Goal: Task Accomplishment & Management: Manage account settings

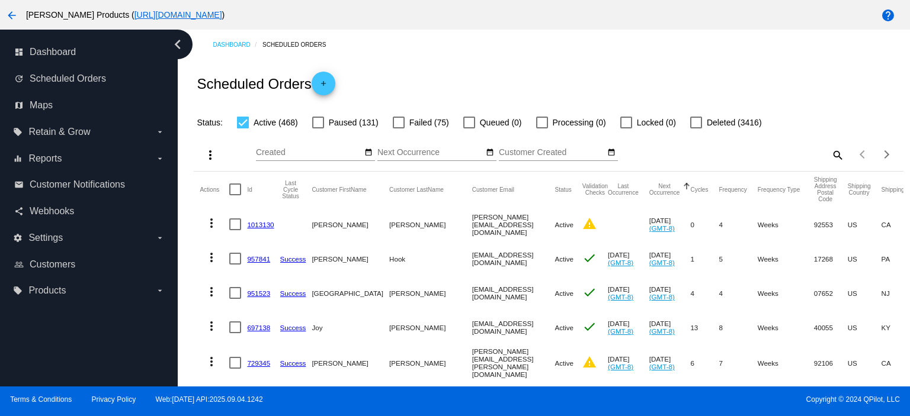
click at [830, 155] on mat-icon "search" at bounding box center [837, 155] width 14 height 18
click at [685, 152] on input "Search" at bounding box center [756, 152] width 177 height 9
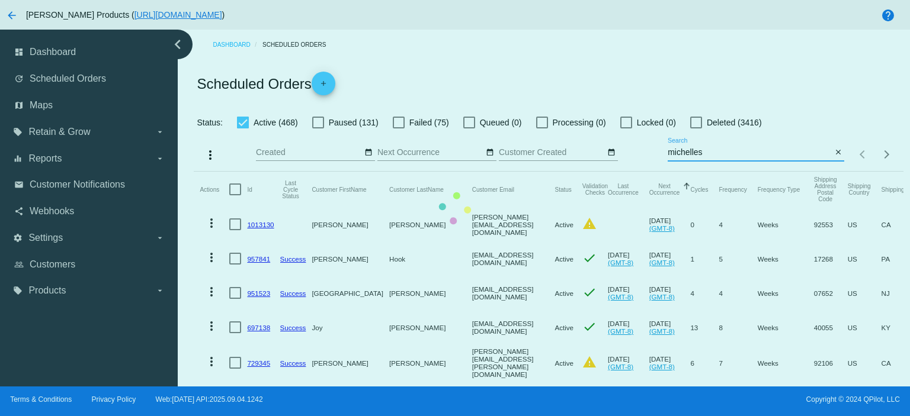
type input "michellesal415"
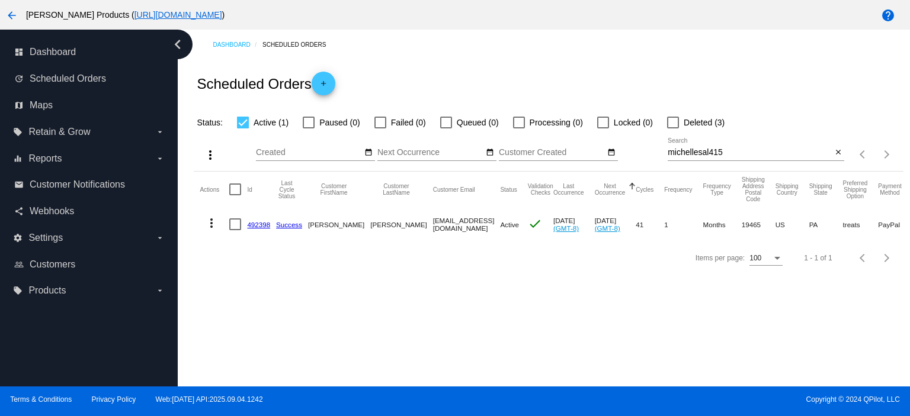
drag, startPoint x: 248, startPoint y: 224, endPoint x: 272, endPoint y: 222, distance: 24.9
click at [272, 222] on mat-row "more_vert 492398 Success [PERSON_NAME] [EMAIL_ADDRESS][DOMAIN_NAME] Active chec…" at bounding box center [623, 224] width 846 height 34
copy mat-row "492398"
click at [836, 156] on mat-icon "close" at bounding box center [838, 152] width 8 height 9
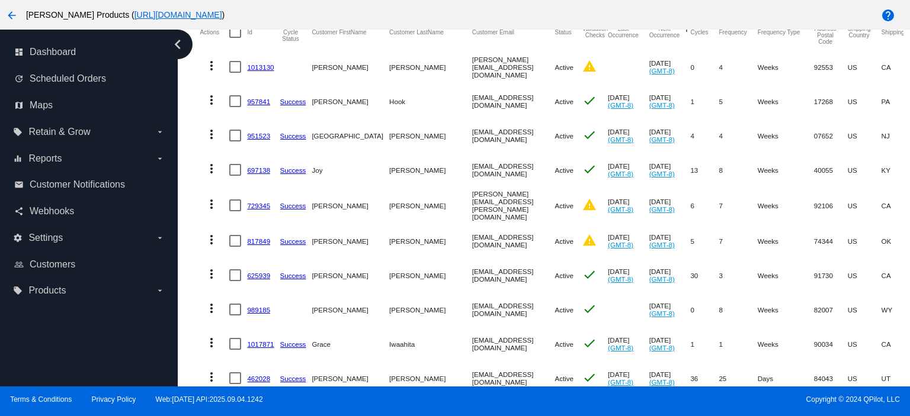
scroll to position [79, 0]
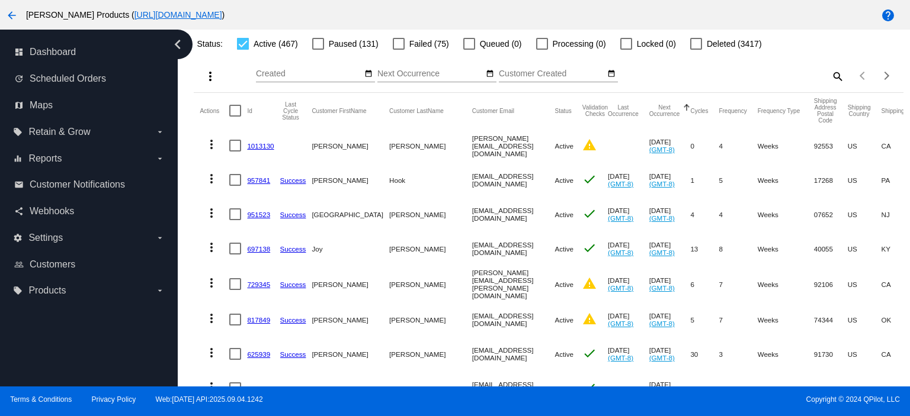
click at [268, 144] on link "1013130" at bounding box center [260, 146] width 27 height 8
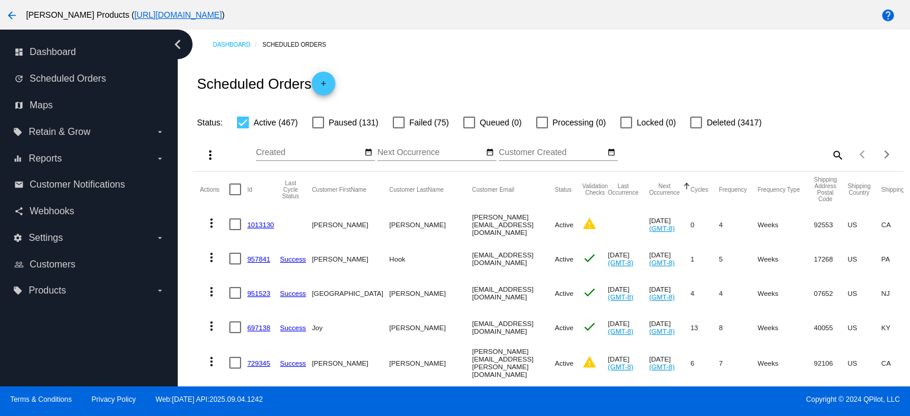
click at [830, 153] on mat-icon "search" at bounding box center [837, 155] width 14 height 18
click at [678, 151] on input "Search" at bounding box center [756, 152] width 177 height 9
paste input "1015041"
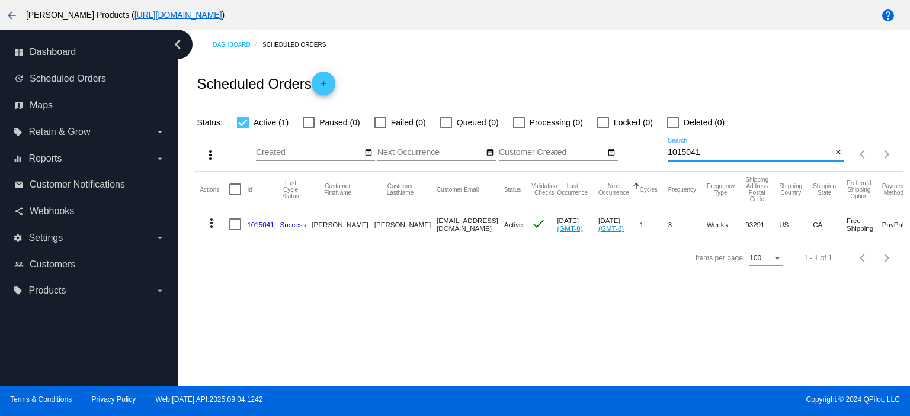
type input "1015041"
click at [838, 153] on mat-icon "close" at bounding box center [838, 152] width 8 height 9
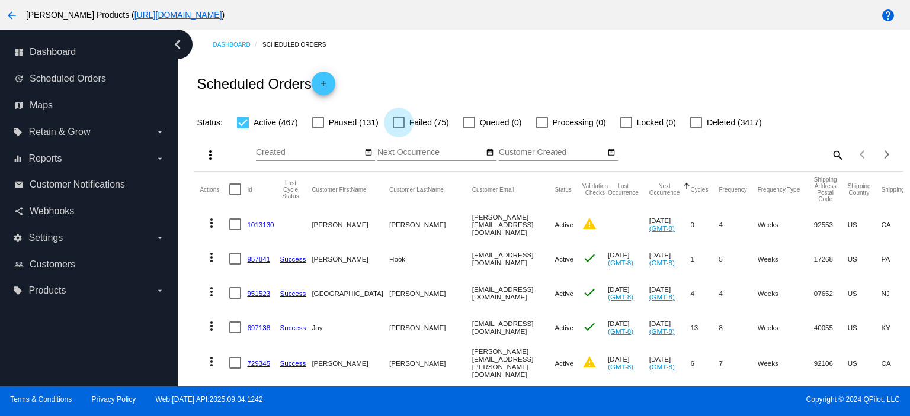
click at [399, 125] on div at bounding box center [399, 123] width 12 height 12
click at [399, 129] on input "Failed (75)" at bounding box center [398, 129] width 1 height 1
checkbox input "true"
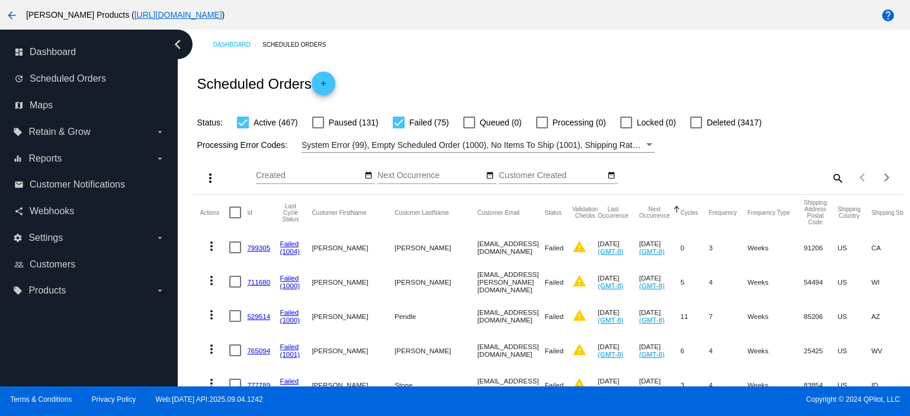
click at [241, 123] on div at bounding box center [243, 123] width 12 height 12
click at [242, 129] on input "Active (467)" at bounding box center [242, 129] width 1 height 1
checkbox input "false"
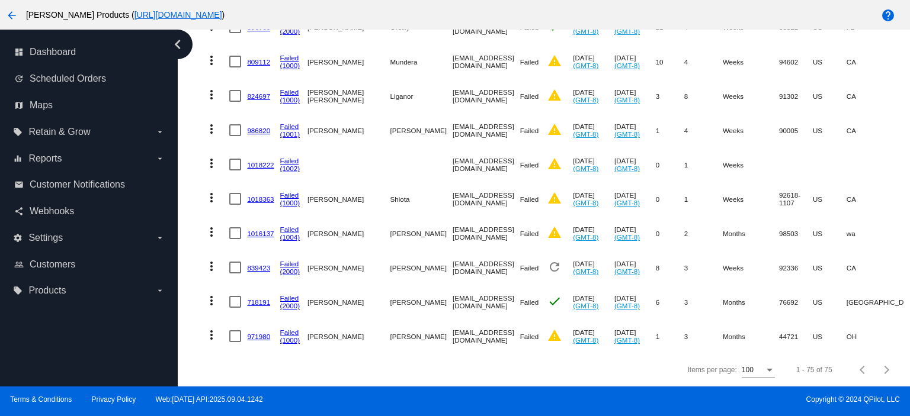
scroll to position [2464, 0]
click at [294, 165] on link "(1002)" at bounding box center [290, 169] width 20 height 8
click at [289, 157] on link "Failed" at bounding box center [289, 161] width 19 height 8
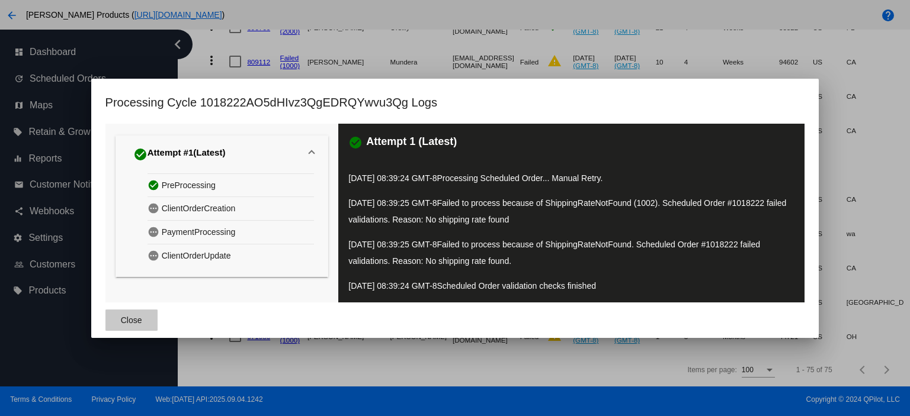
click at [123, 320] on span "Close" at bounding box center [131, 320] width 21 height 9
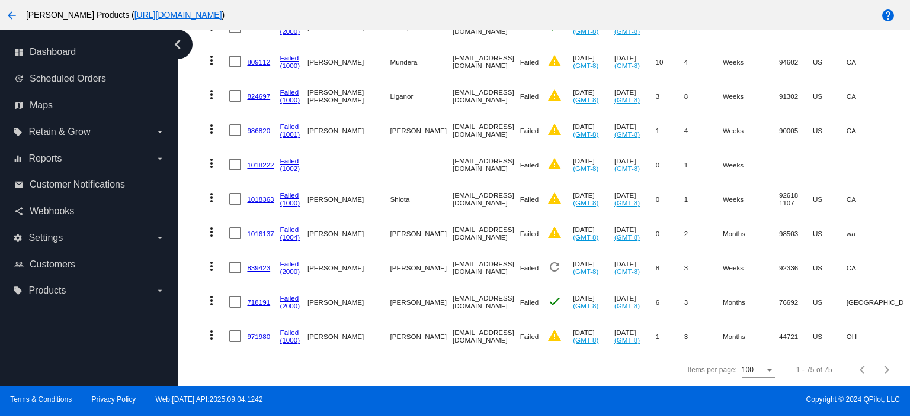
drag, startPoint x: 266, startPoint y: 123, endPoint x: 242, endPoint y: 122, distance: 23.7
click at [265, 127] on link "986820" at bounding box center [258, 131] width 23 height 8
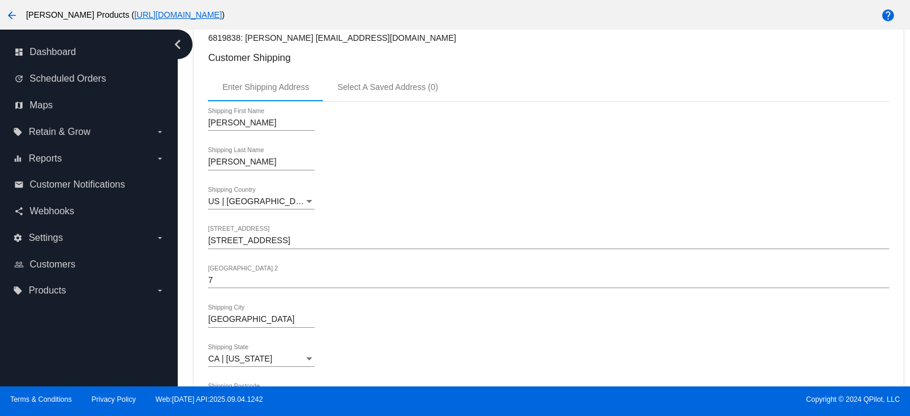
scroll to position [316, 0]
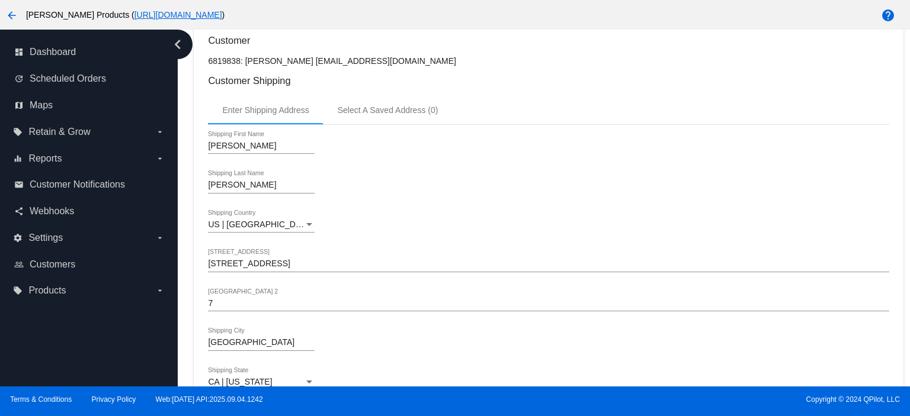
drag, startPoint x: 311, startPoint y: 60, endPoint x: 409, endPoint y: 63, distance: 98.4
click at [409, 63] on p "6819838: [PERSON_NAME] [EMAIL_ADDRESS][DOMAIN_NAME]" at bounding box center [548, 60] width 681 height 9
copy p "[EMAIL_ADDRESS][DOMAIN_NAME]"
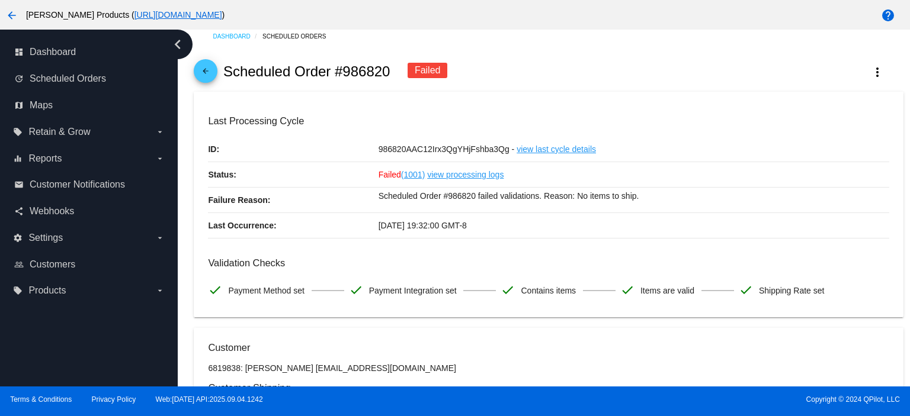
scroll to position [0, 0]
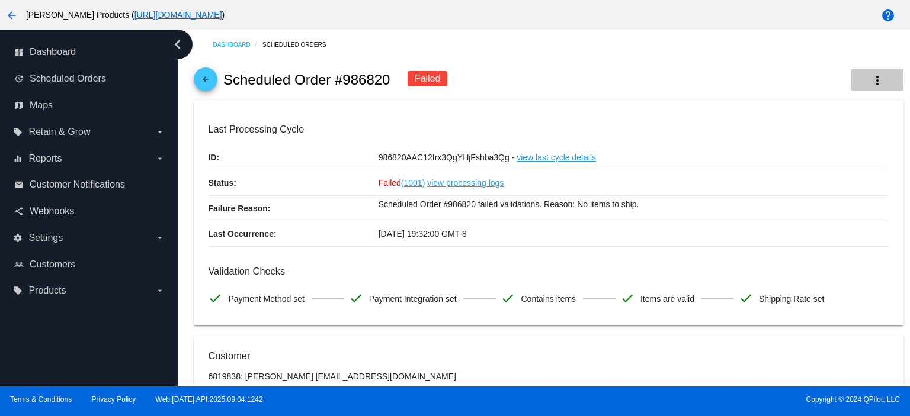
click at [851, 75] on button "more_vert" at bounding box center [877, 79] width 52 height 21
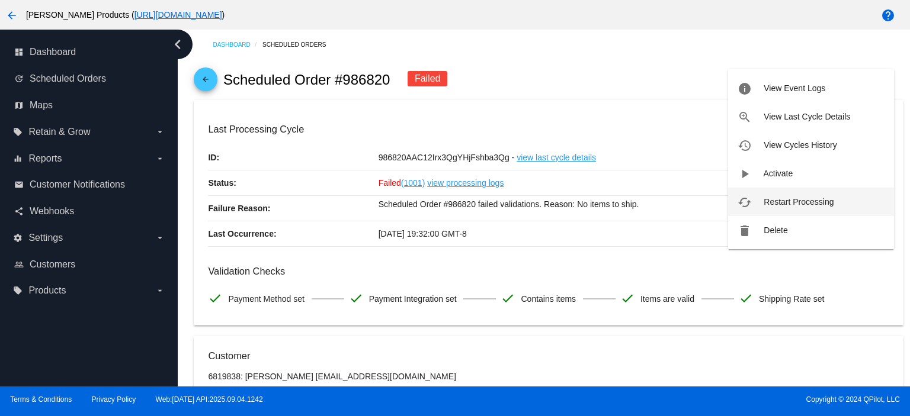
click at [796, 198] on span "Restart Processing" at bounding box center [798, 201] width 70 height 9
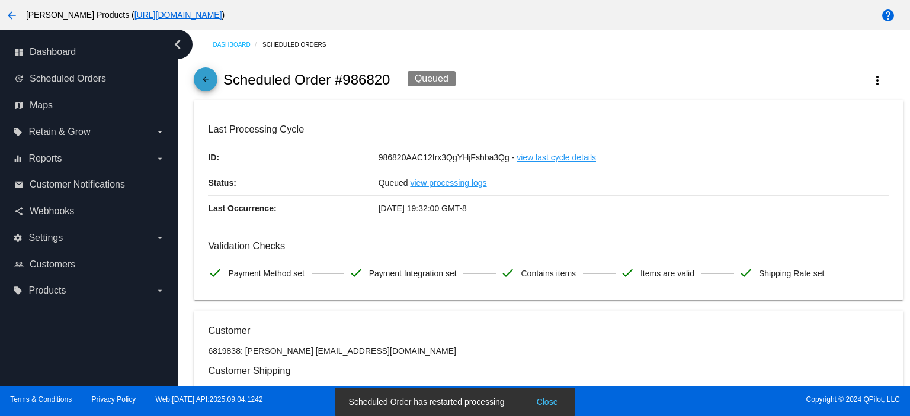
click at [204, 83] on mat-icon "arrow_back" at bounding box center [205, 82] width 14 height 14
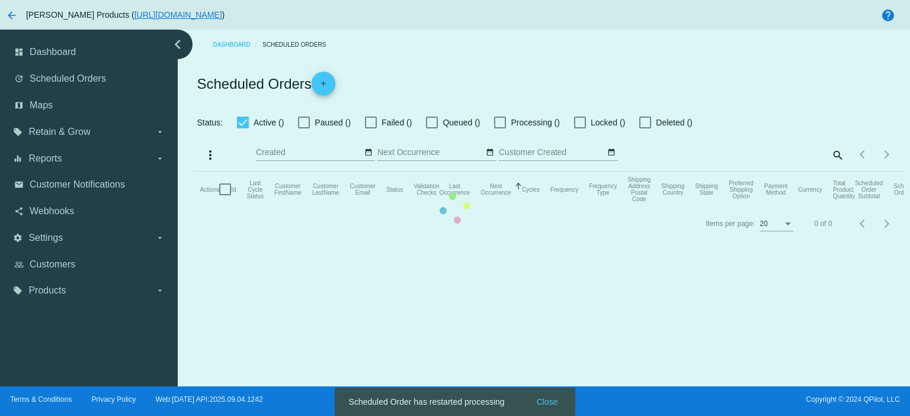
checkbox input "false"
checkbox input "true"
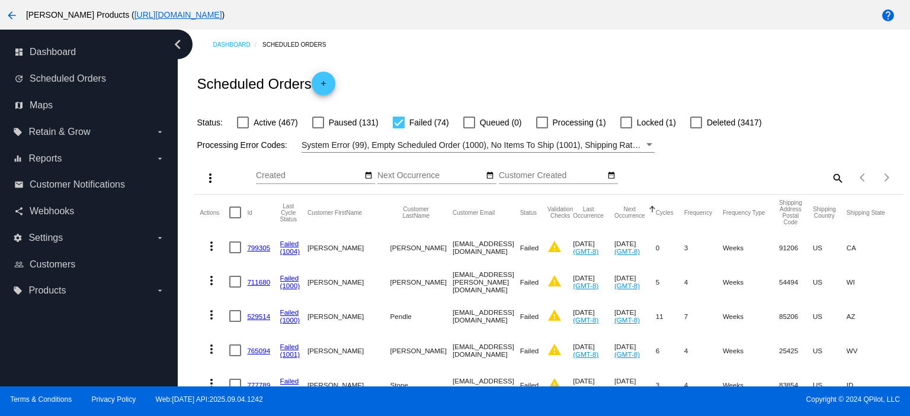
click at [328, 83] on mat-icon "add" at bounding box center [323, 86] width 14 height 14
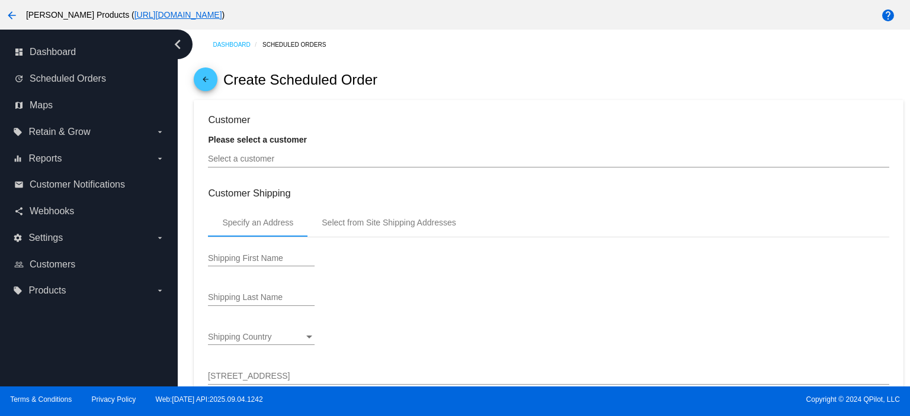
type input "[DATE]"
click at [277, 163] on input "Select a customer" at bounding box center [548, 159] width 681 height 9
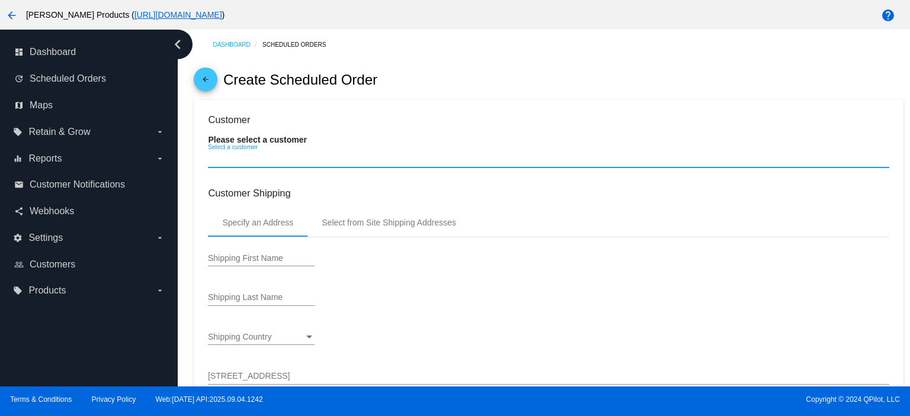
paste input "[EMAIL_ADDRESS][DOMAIN_NAME]"
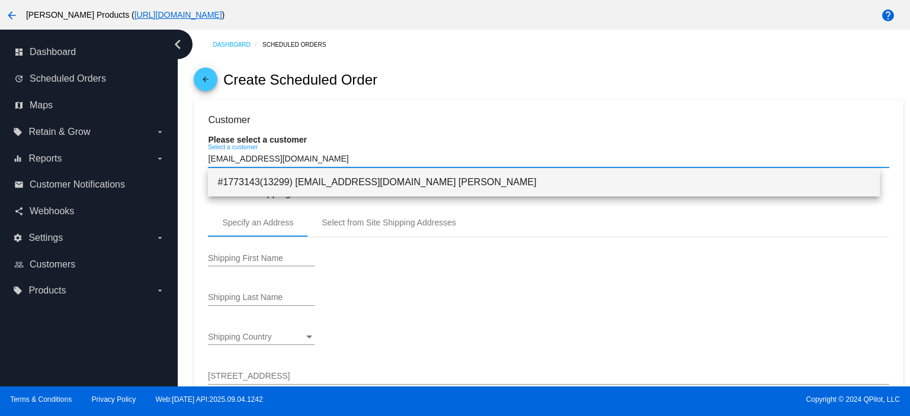
type input "[EMAIL_ADDRESS][DOMAIN_NAME]"
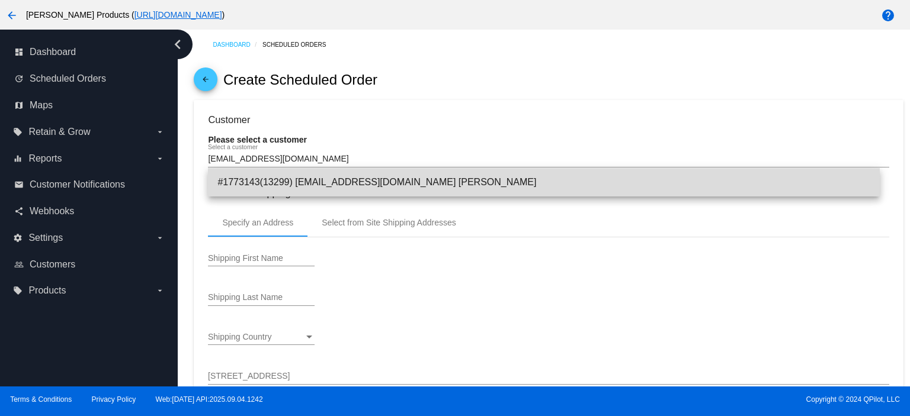
click at [346, 179] on span "#1773143(13299) [EMAIL_ADDRESS][DOMAIN_NAME] [PERSON_NAME]" at bounding box center [543, 182] width 653 height 28
type input "[PERSON_NAME]"
type input "[STREET_ADDRESS]"
type input "[PERSON_NAME]"
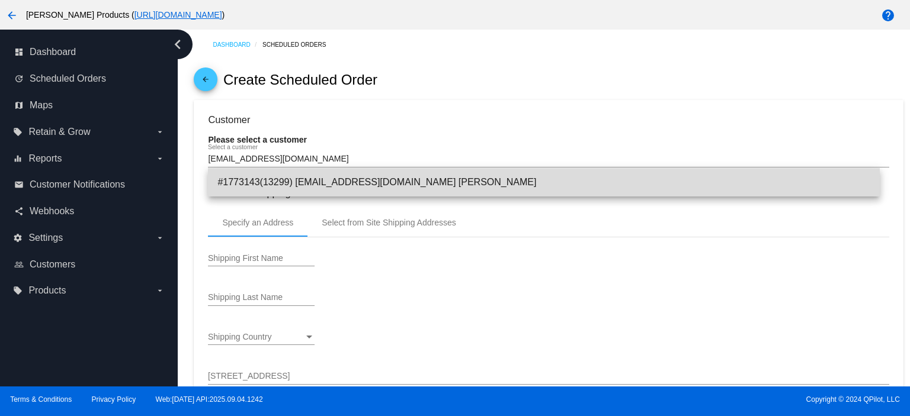
type input "91010"
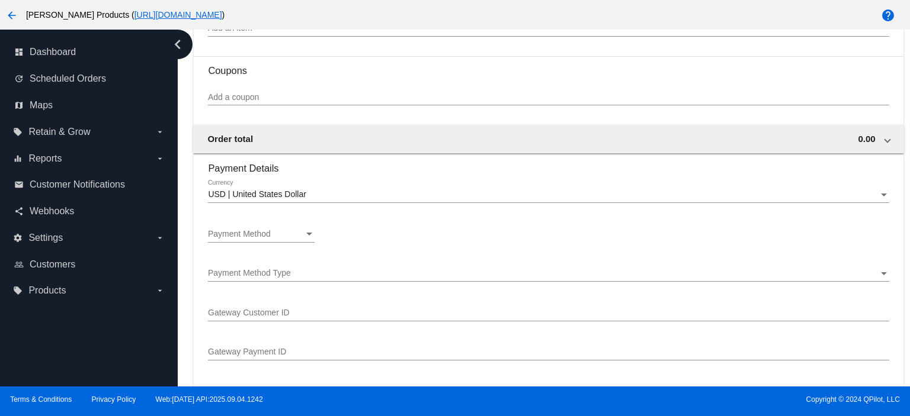
scroll to position [790, 0]
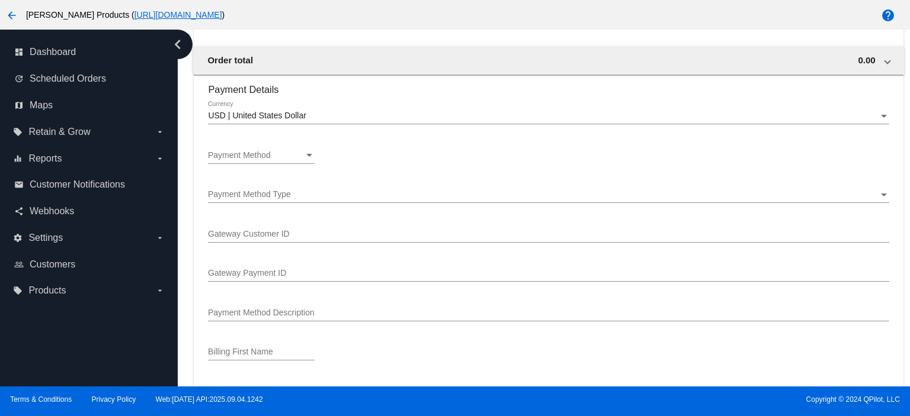
click at [256, 156] on span "Payment Method" at bounding box center [239, 154] width 63 height 9
click at [256, 156] on span "—Create New—" at bounding box center [261, 157] width 107 height 25
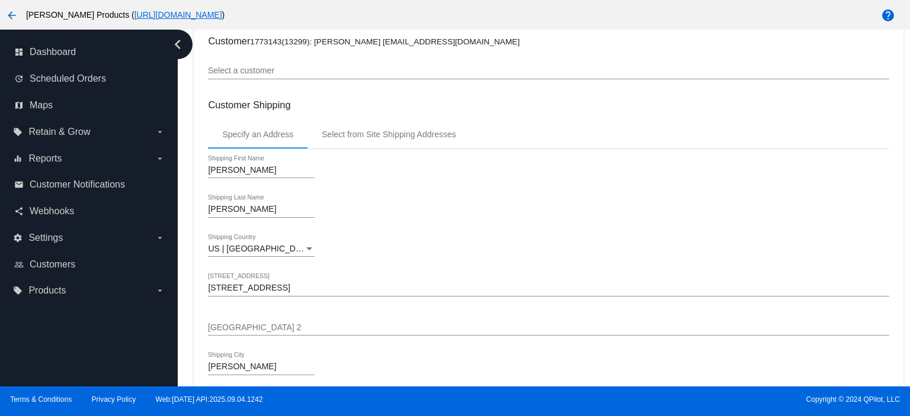
scroll to position [0, 0]
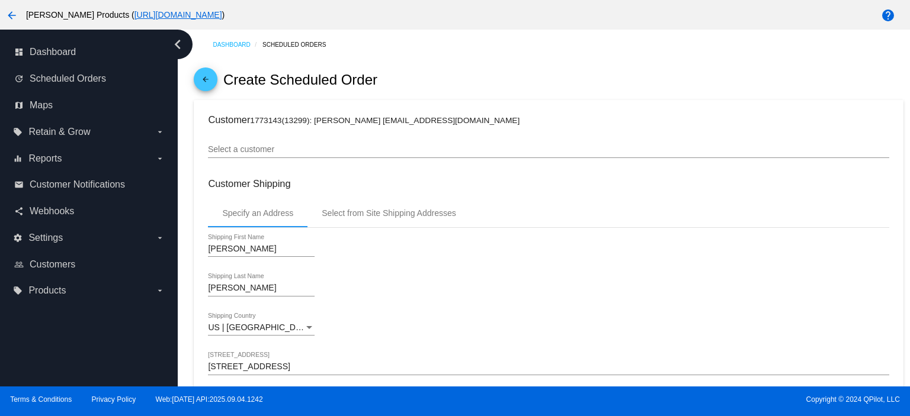
click at [204, 75] on mat-icon "arrow_back" at bounding box center [205, 82] width 14 height 14
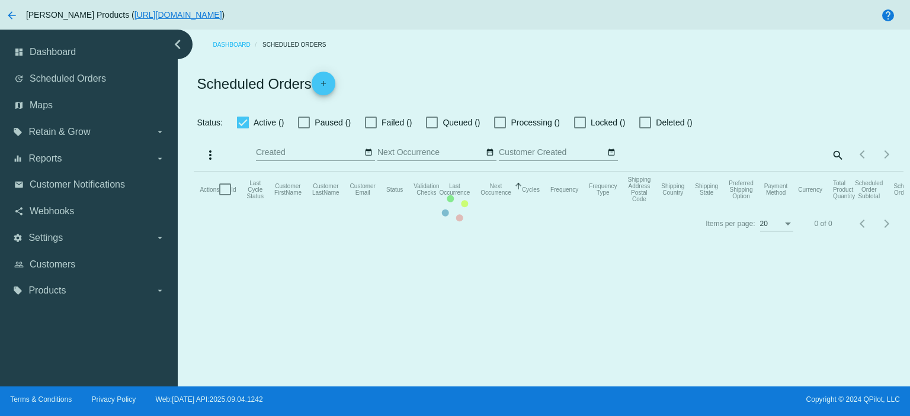
checkbox input "false"
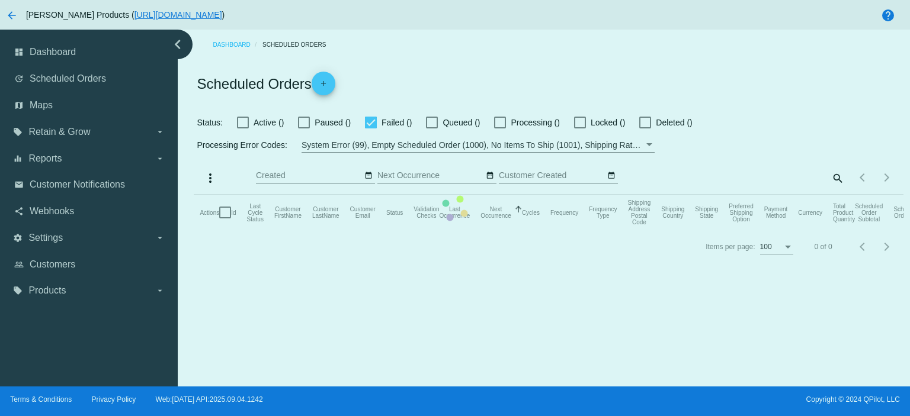
click at [373, 195] on mat-table "Actions Id Last Cycle Status Customer FirstName Customer LastName Customer Emai…" at bounding box center [548, 213] width 709 height 36
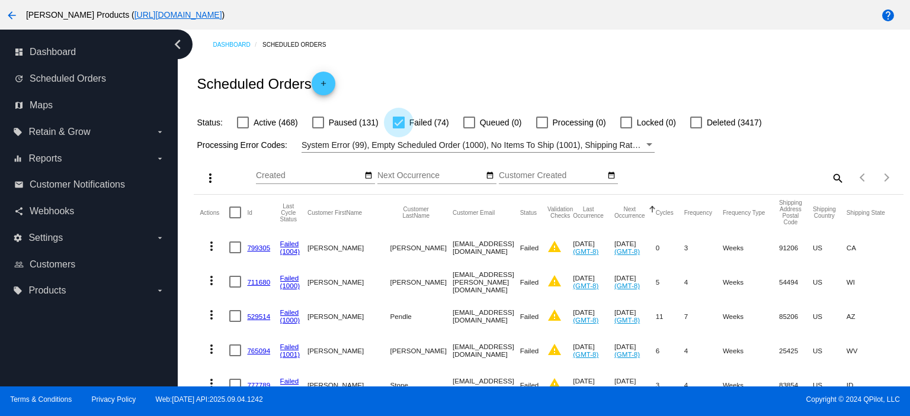
click at [400, 123] on div at bounding box center [399, 123] width 12 height 12
click at [399, 129] on input "Failed (74)" at bounding box center [398, 129] width 1 height 1
checkbox input "false"
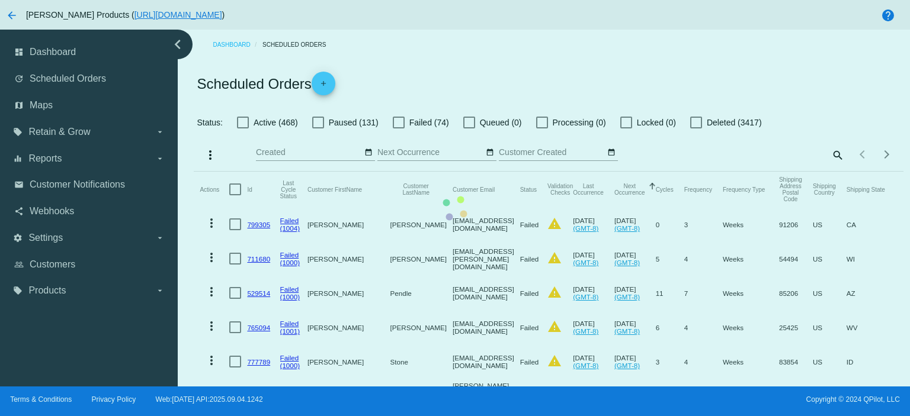
click at [244, 123] on div at bounding box center [243, 123] width 12 height 12
click at [243, 129] on input "Active (468)" at bounding box center [242, 129] width 1 height 1
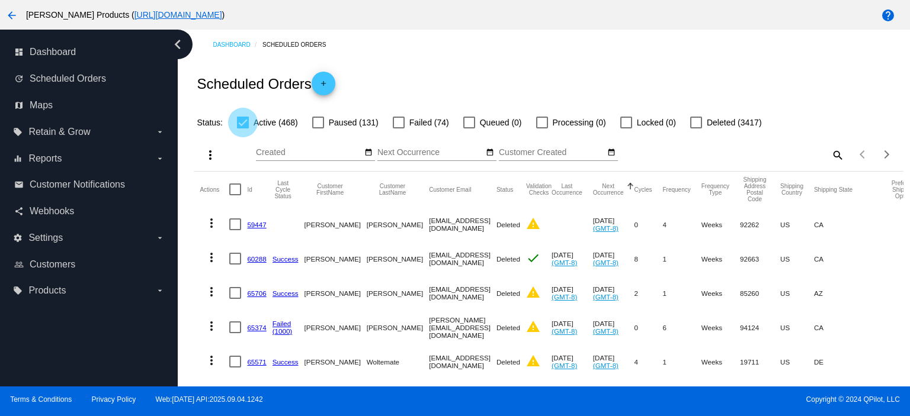
click at [244, 123] on div at bounding box center [243, 123] width 12 height 12
click at [243, 129] on input "Active (468)" at bounding box center [242, 129] width 1 height 1
click at [244, 126] on div at bounding box center [243, 123] width 12 height 12
click at [243, 129] on input "Active (468)" at bounding box center [242, 129] width 1 height 1
checkbox input "true"
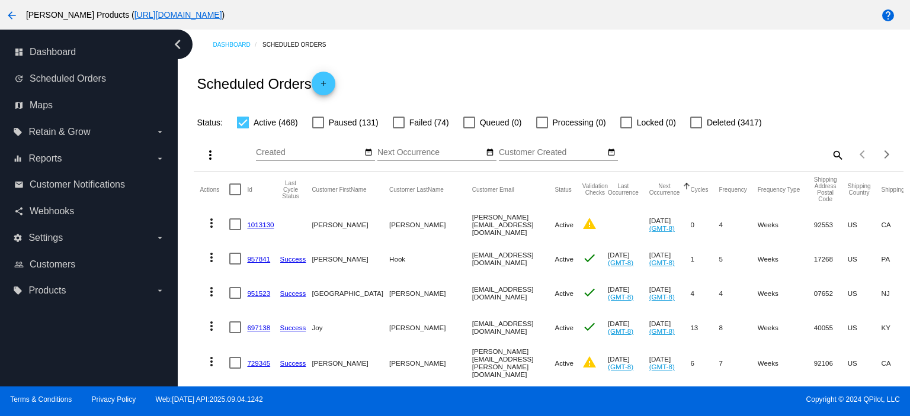
click at [830, 154] on mat-icon "search" at bounding box center [837, 155] width 14 height 18
click at [678, 153] on input "Search" at bounding box center [756, 152] width 177 height 9
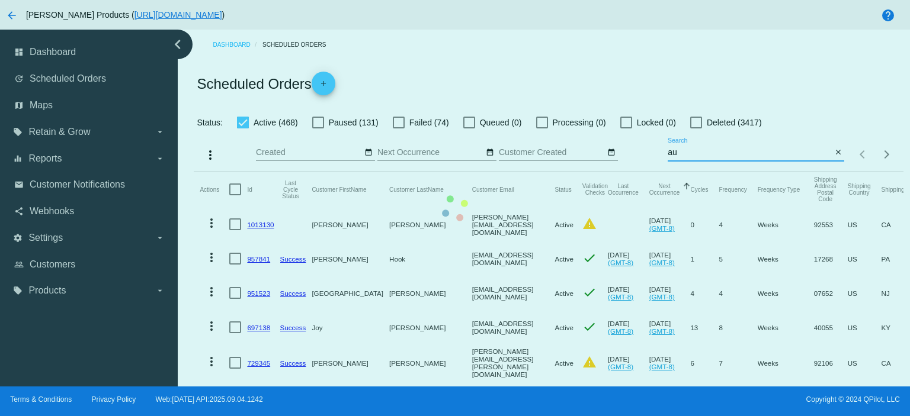
type input "[EMAIL_ADDRESS][DOMAIN_NAME]"
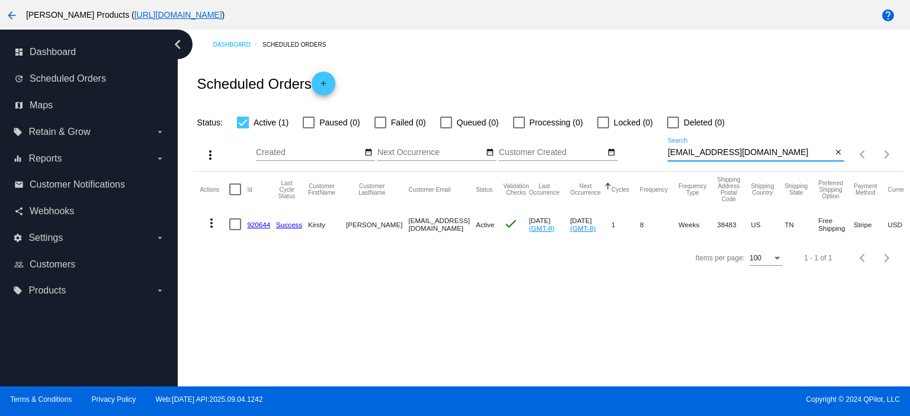
click at [262, 220] on mat-cell "920644" at bounding box center [261, 224] width 29 height 34
click at [256, 224] on link "920644" at bounding box center [258, 225] width 23 height 8
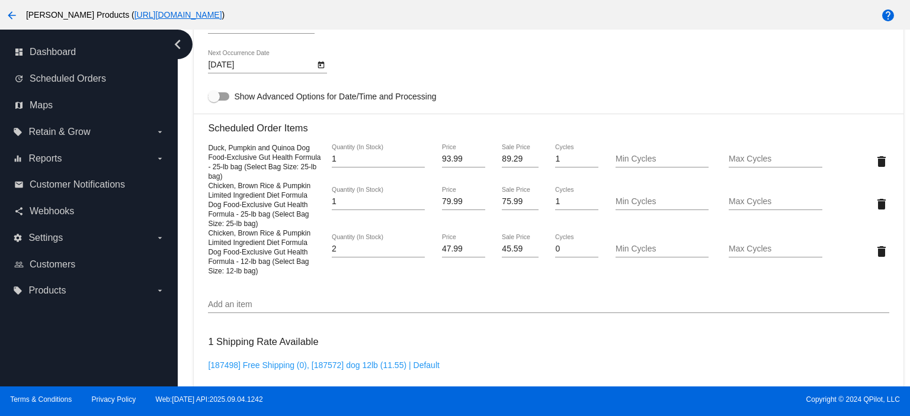
scroll to position [790, 0]
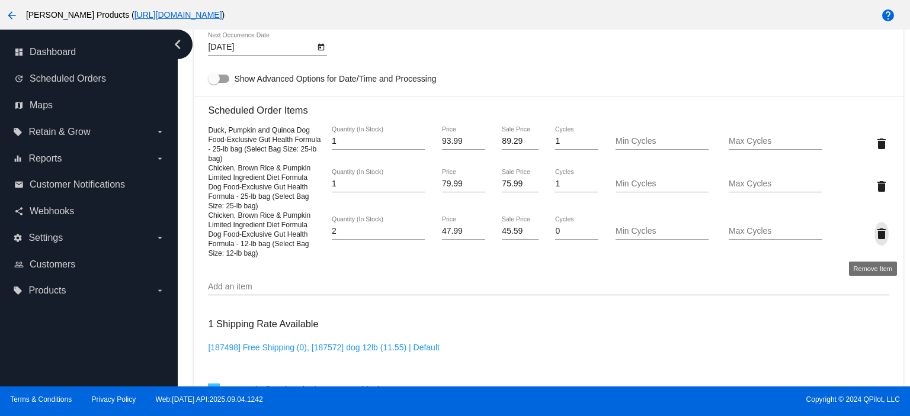
click at [874, 241] on mat-icon "delete" at bounding box center [881, 234] width 14 height 14
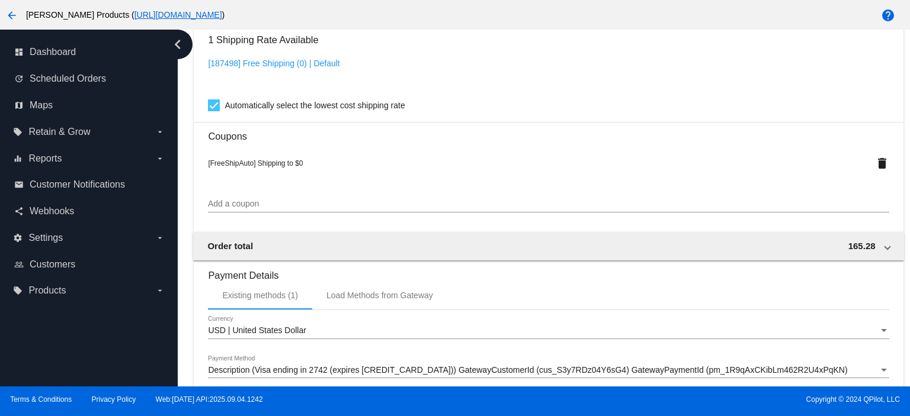
scroll to position [1209, 0]
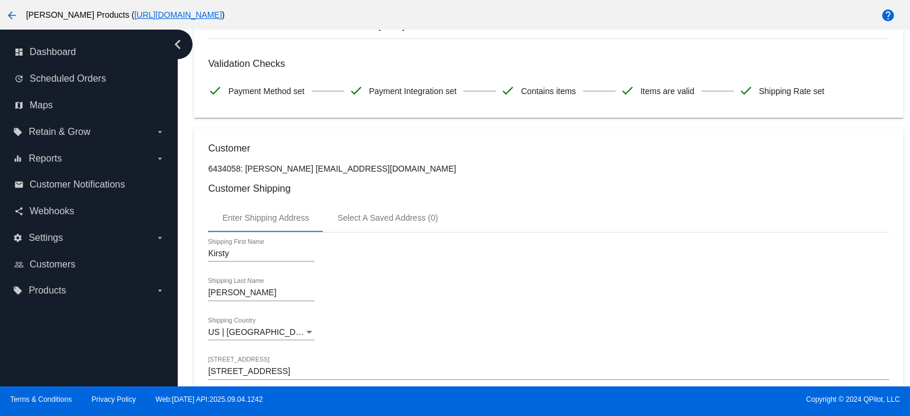
scroll to position [25, 0]
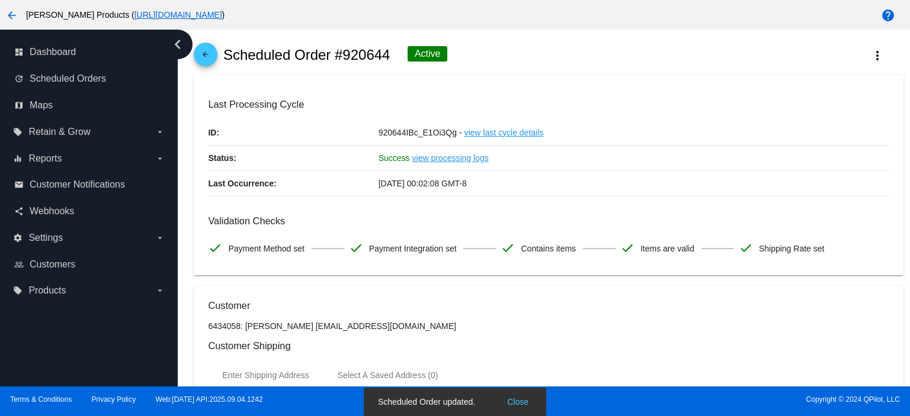
drag, startPoint x: 344, startPoint y: 50, endPoint x: 390, endPoint y: 55, distance: 47.0
click at [390, 55] on div "arrow_back Scheduled Order #920644 Active more_vert" at bounding box center [548, 55] width 709 height 40
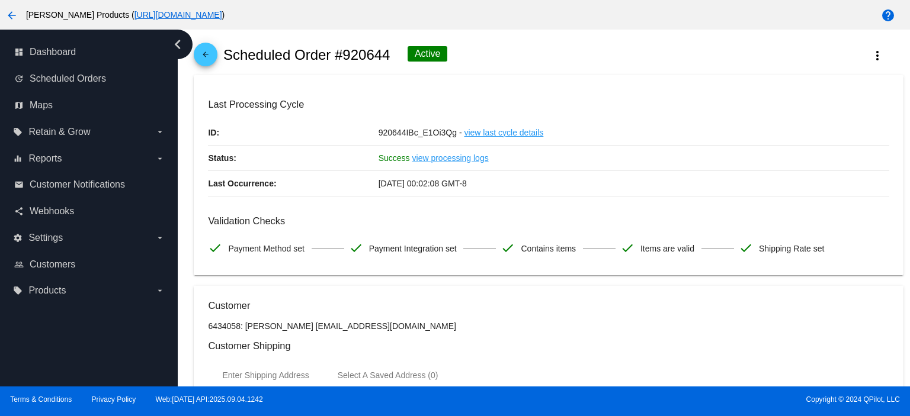
copy h2 "920644"
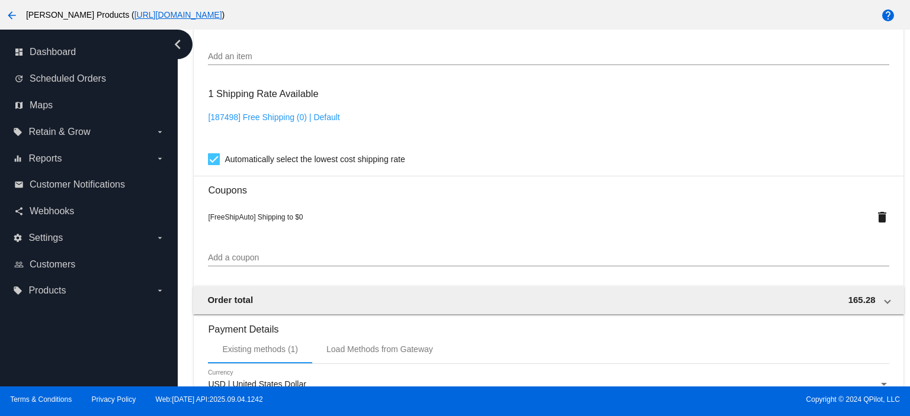
scroll to position [1209, 0]
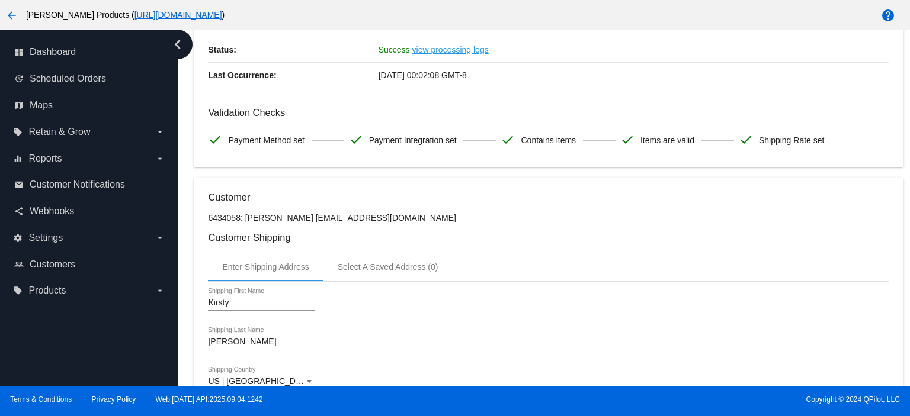
scroll to position [0, 0]
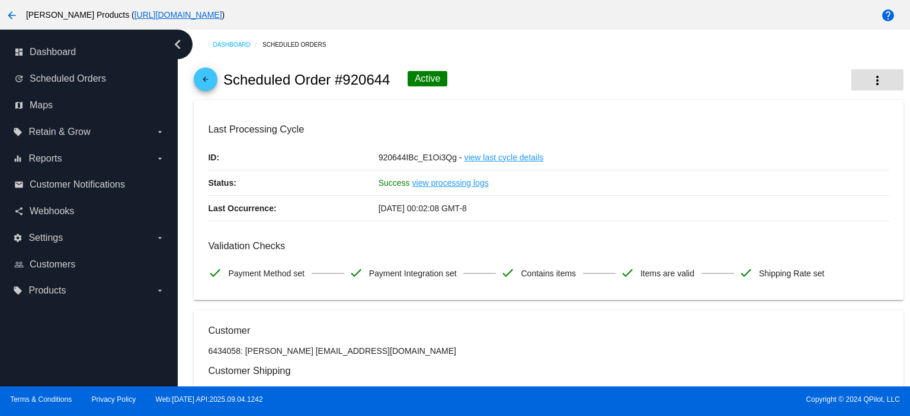
click at [870, 79] on mat-icon "more_vert" at bounding box center [877, 80] width 14 height 14
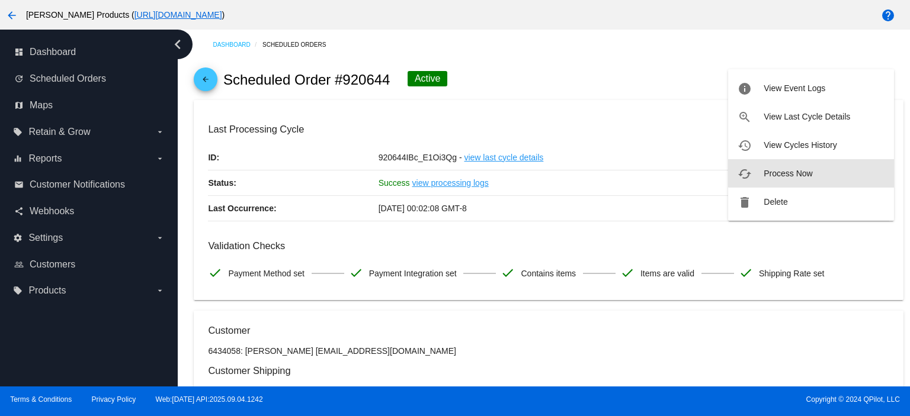
click at [814, 172] on button "cached Process Now" at bounding box center [811, 173] width 166 height 28
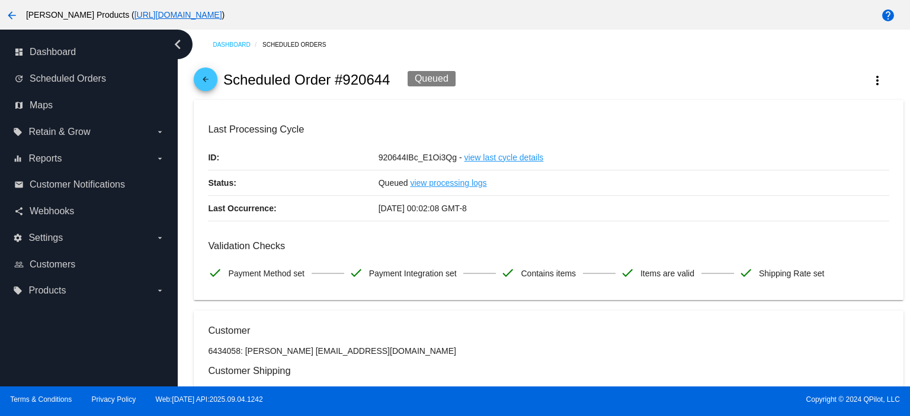
click at [201, 75] on mat-icon "arrow_back" at bounding box center [205, 82] width 14 height 14
